Goal: Information Seeking & Learning: Learn about a topic

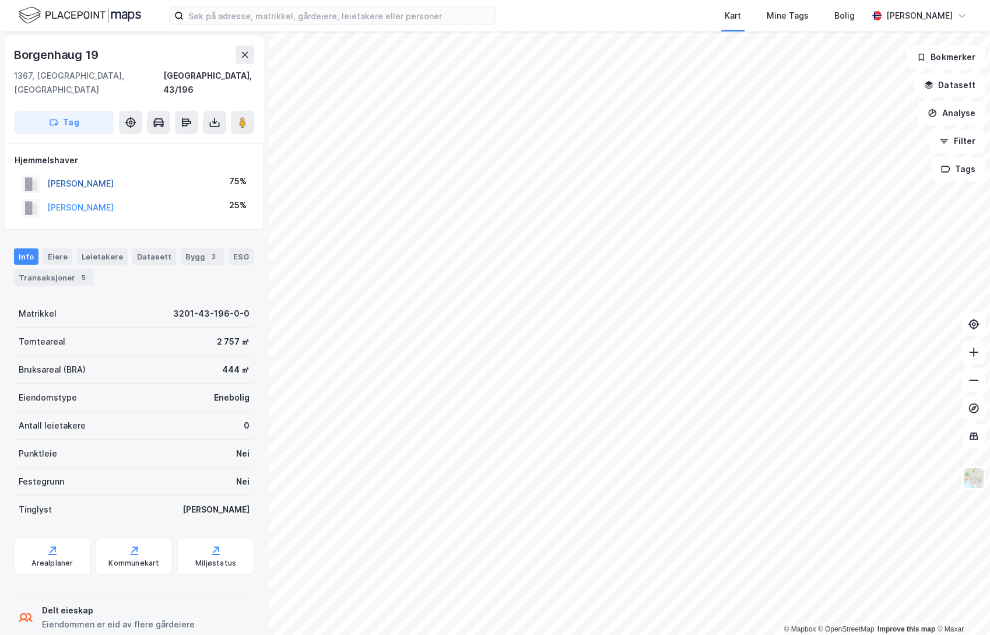
click at [0, 0] on button "[PERSON_NAME]" at bounding box center [0, 0] width 0 height 0
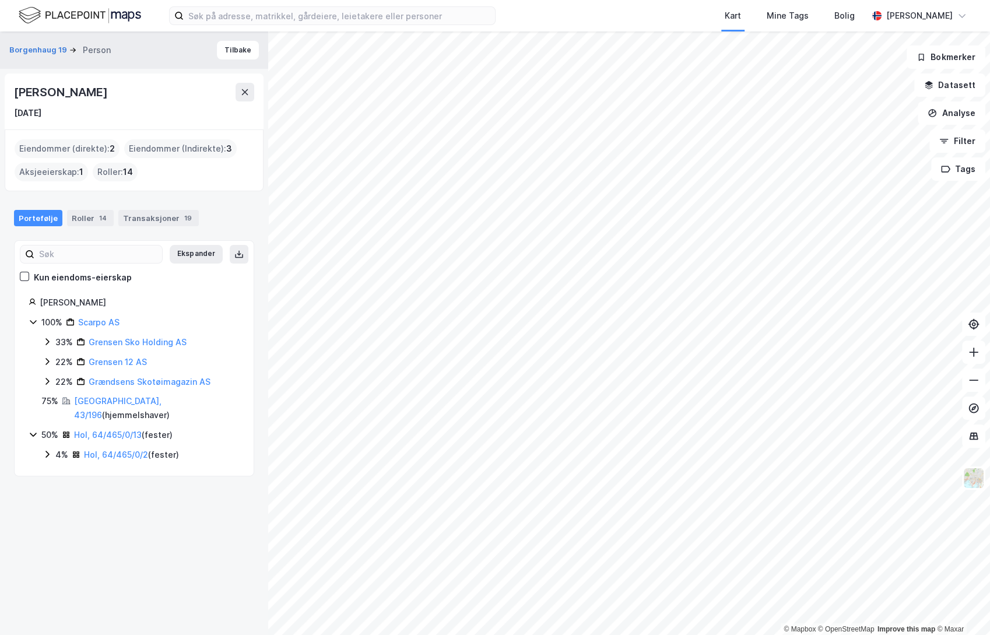
click at [50, 341] on icon at bounding box center [47, 341] width 9 height 9
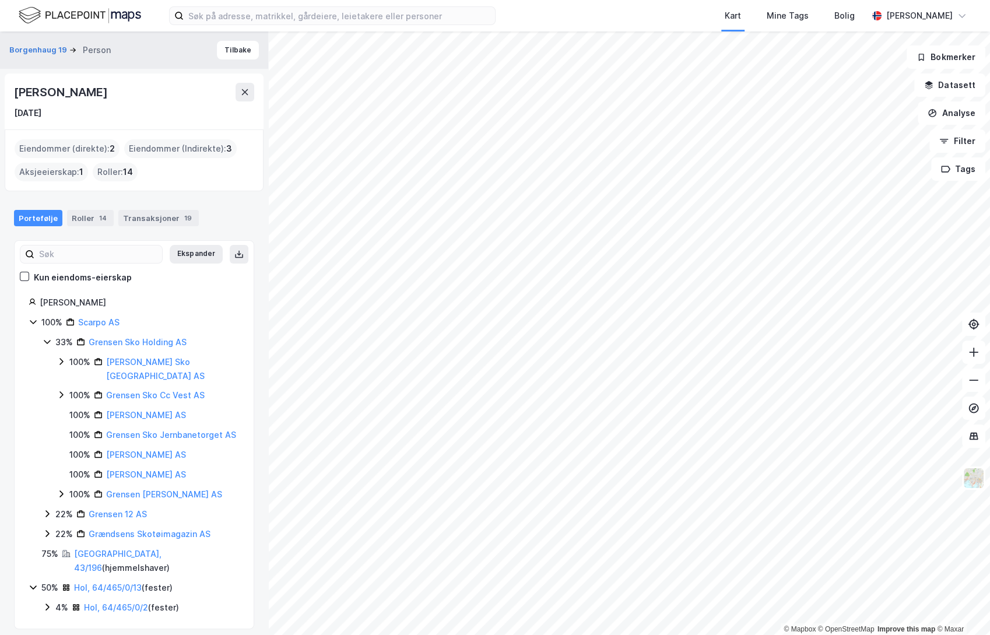
click at [45, 342] on icon at bounding box center [47, 342] width 6 height 4
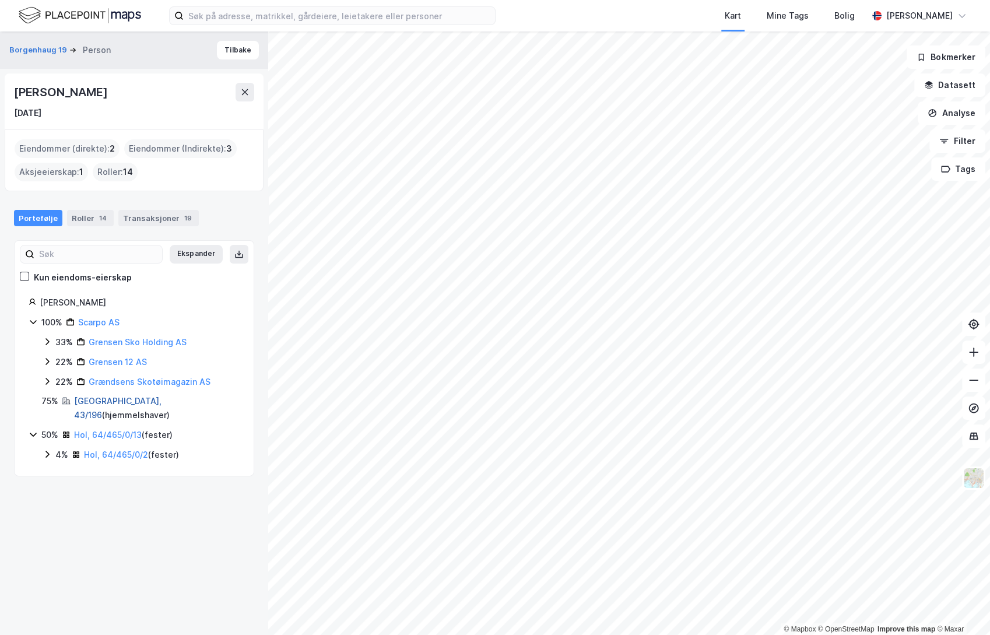
click at [110, 401] on link "[GEOGRAPHIC_DATA], 43/196" at bounding box center [117, 408] width 87 height 24
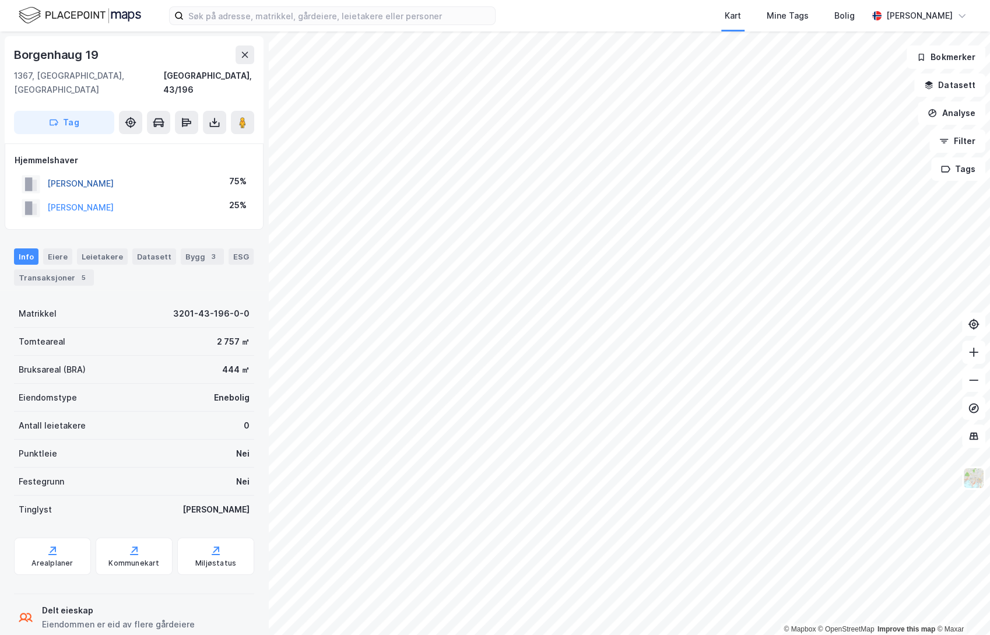
click at [0, 0] on button "[PERSON_NAME]" at bounding box center [0, 0] width 0 height 0
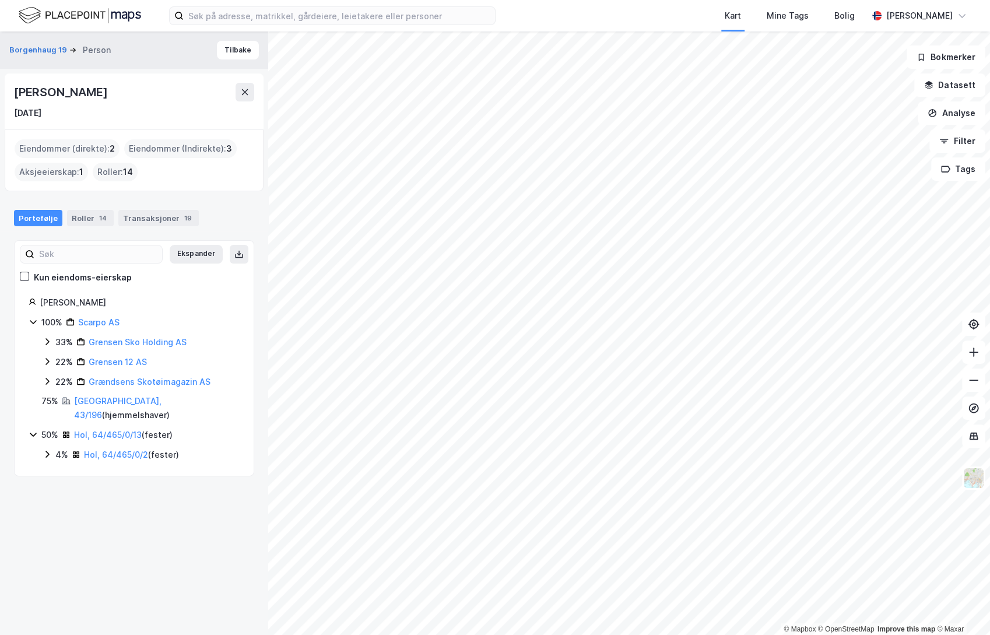
click at [99, 428] on div "Hol, 64/465/0/13 ( fester )" at bounding box center [123, 435] width 99 height 14
click at [35, 430] on icon at bounding box center [33, 434] width 9 height 9
click at [120, 450] on link "Hol, 64/465/0/2" at bounding box center [116, 455] width 64 height 10
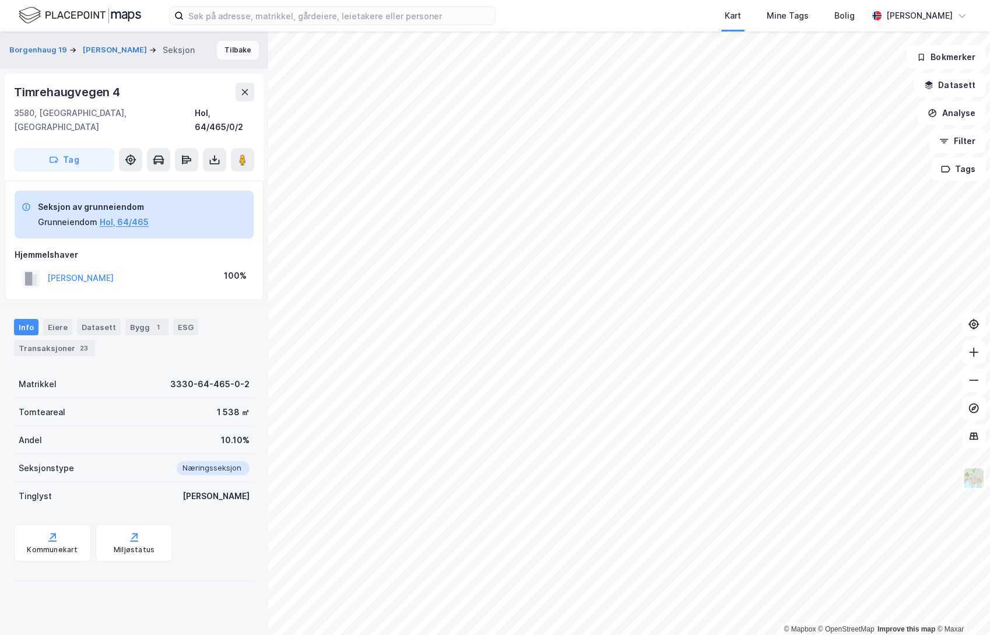
click at [230, 49] on button "Tilbake" at bounding box center [238, 50] width 42 height 19
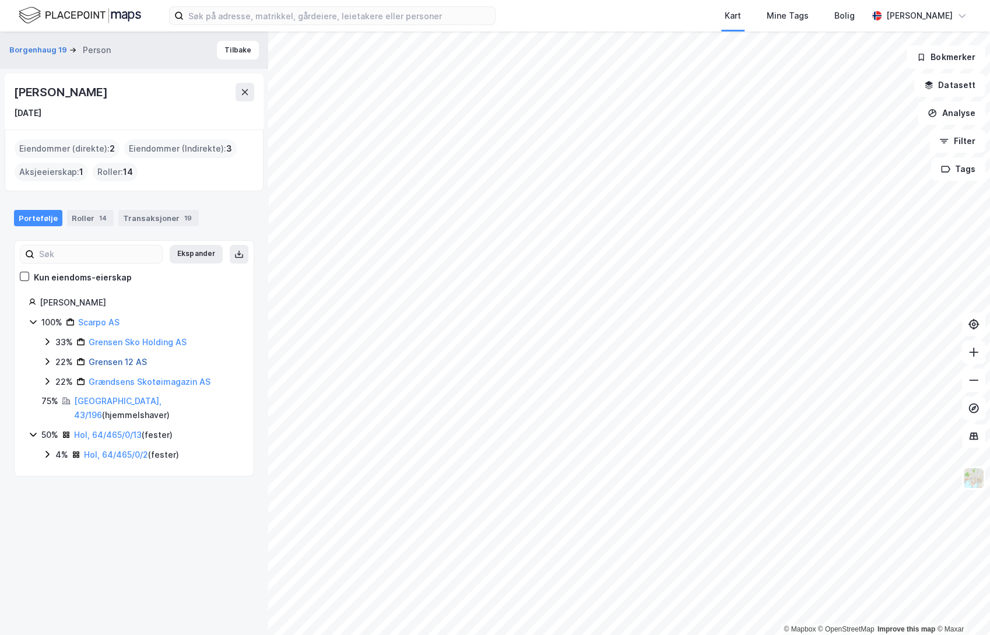
click at [111, 362] on link "Grensen 12 AS" at bounding box center [118, 362] width 58 height 10
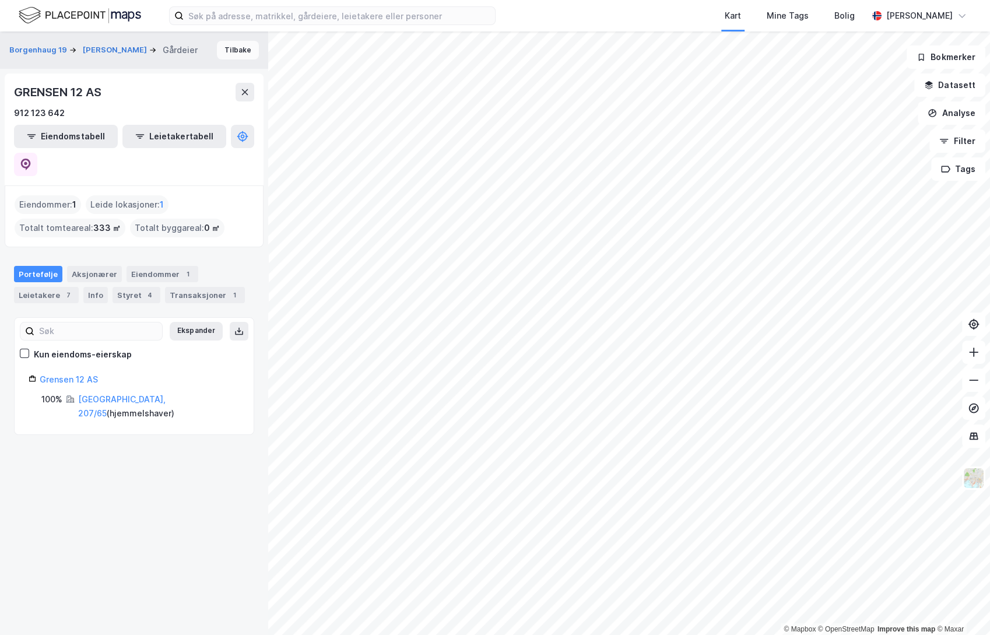
click at [220, 50] on button "Tilbake" at bounding box center [238, 50] width 42 height 19
